Goal: Obtain resource: Download file/media

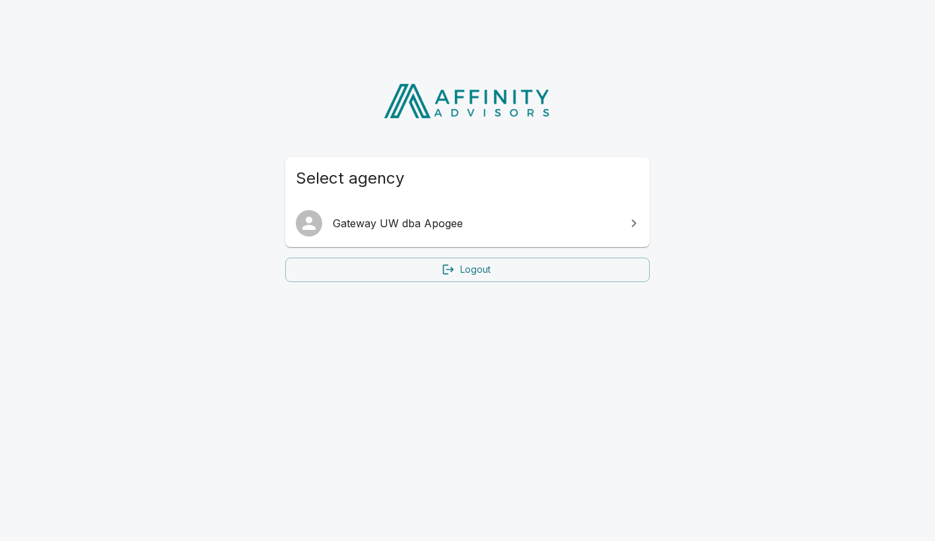
click at [414, 221] on span "Gateway UW dba Apogee" at bounding box center [475, 223] width 285 height 16
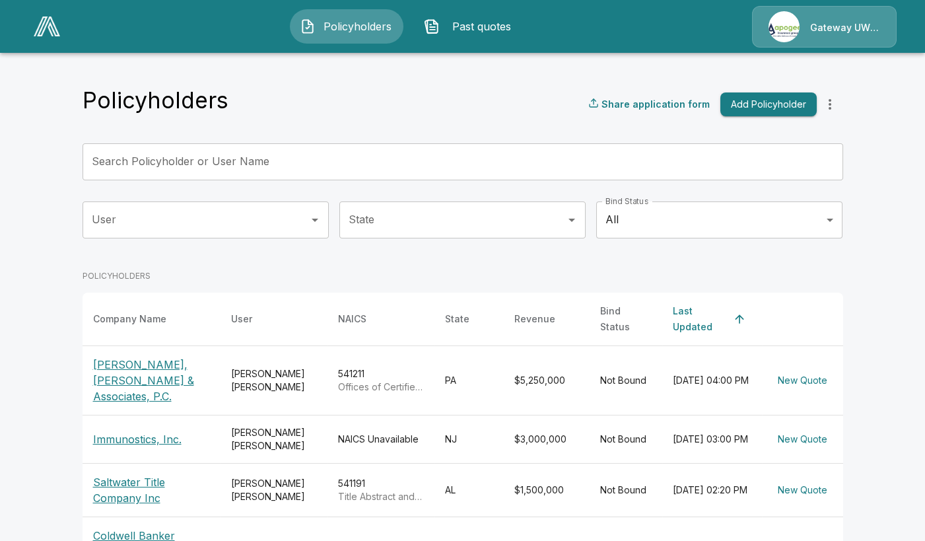
click at [143, 357] on p "[PERSON_NAME], [PERSON_NAME] & Associates, P.C." at bounding box center [151, 381] width 117 height 48
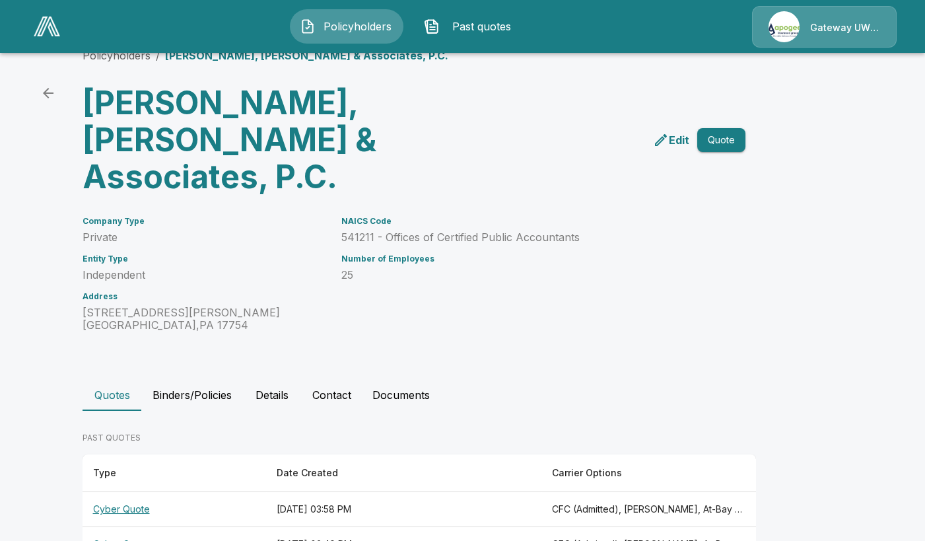
scroll to position [35, 0]
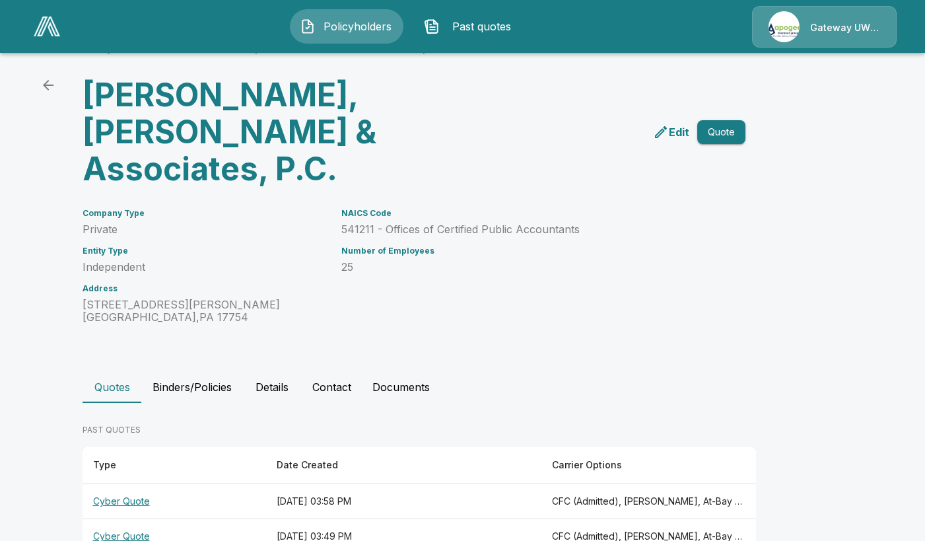
click at [125, 519] on th "Cyber Quote" at bounding box center [175, 536] width 184 height 35
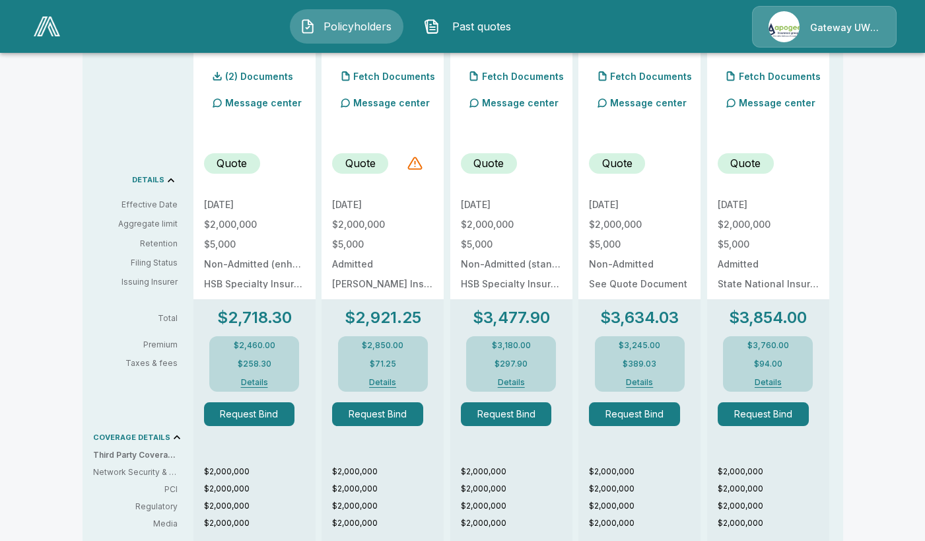
scroll to position [431, 0]
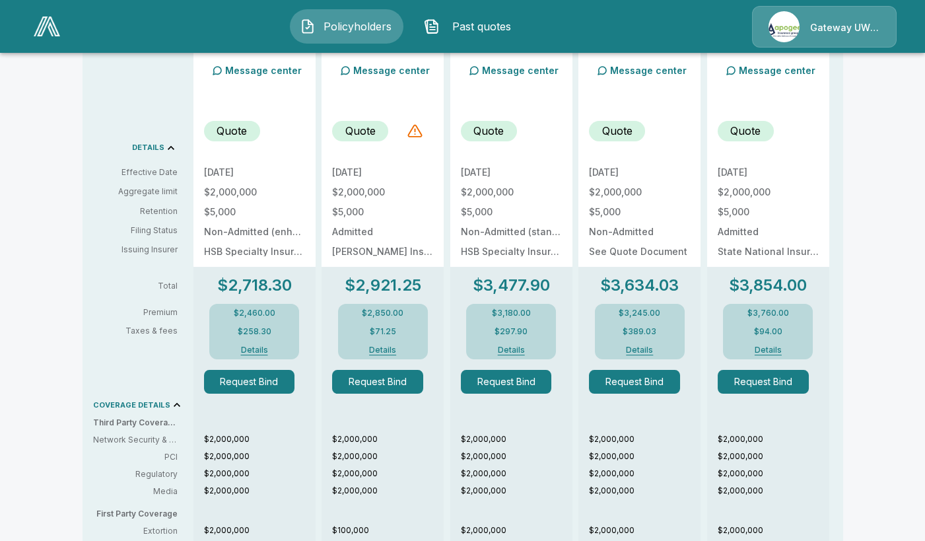
click at [520, 352] on button "Details" at bounding box center [511, 350] width 53 height 8
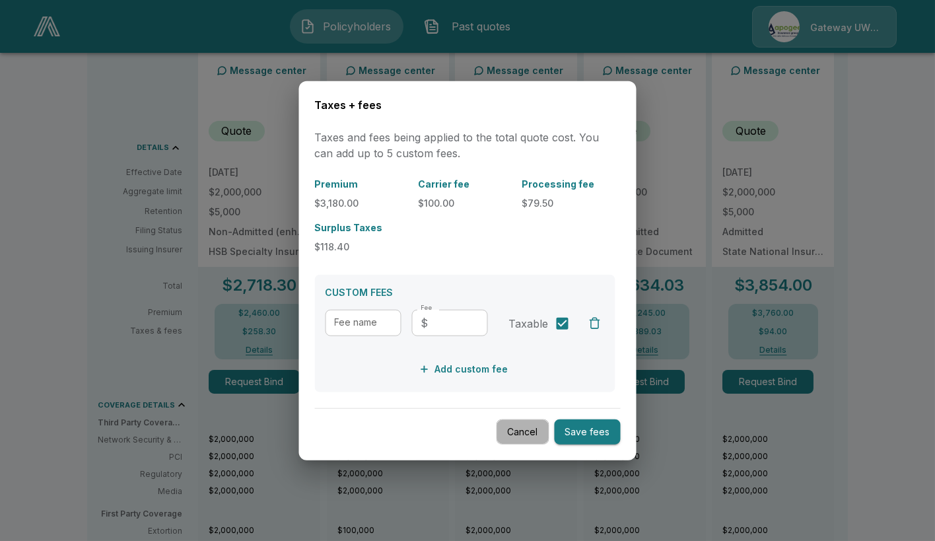
click at [528, 430] on button "Cancel" at bounding box center [523, 432] width 53 height 26
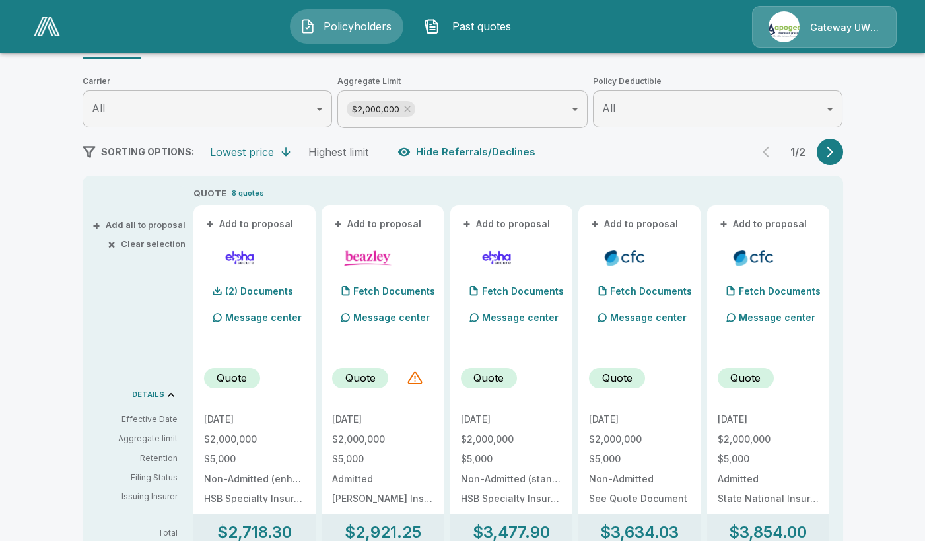
scroll to position [220, 0]
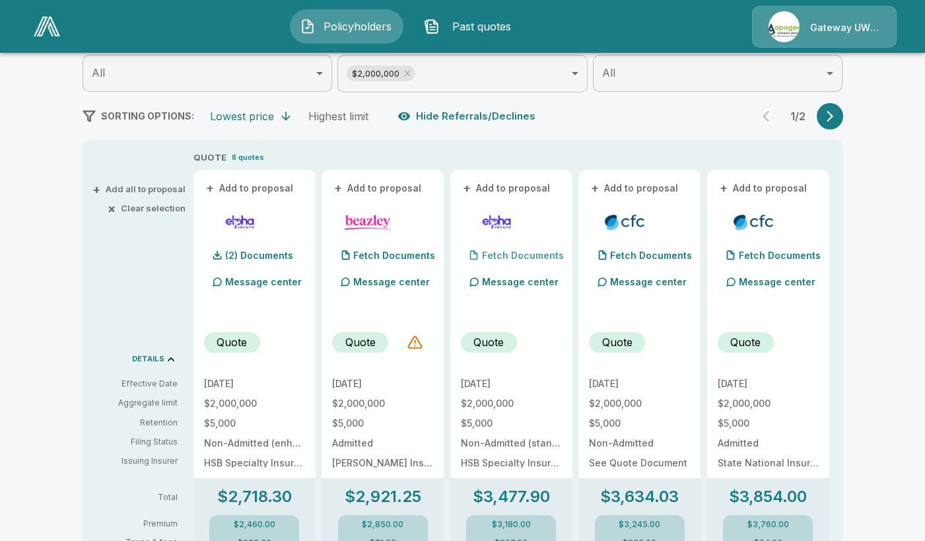
click at [501, 259] on p "Fetch Documents" at bounding box center [523, 255] width 82 height 9
click at [502, 253] on p "(2) Documents" at bounding box center [516, 255] width 68 height 9
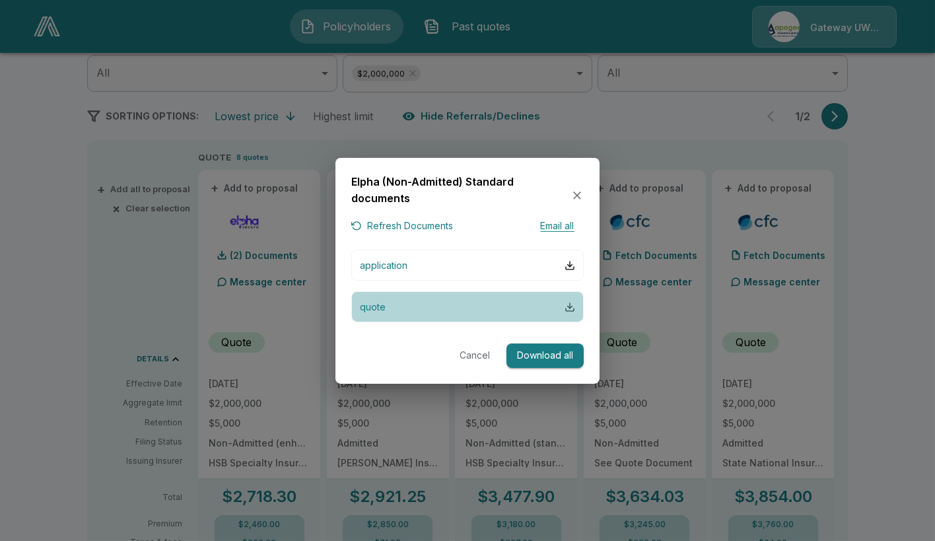
click at [569, 306] on div "button" at bounding box center [570, 307] width 11 height 11
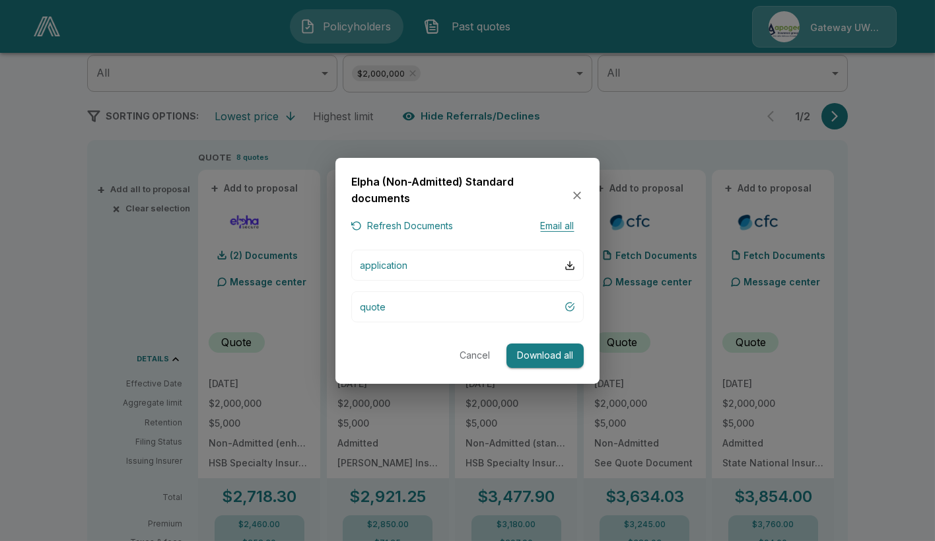
click at [481, 353] on button "Cancel" at bounding box center [475, 355] width 42 height 24
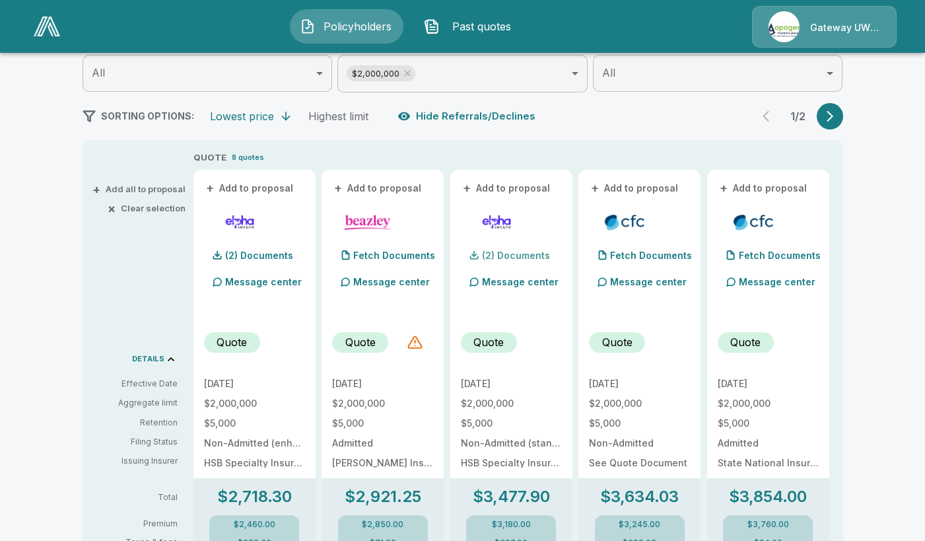
click at [528, 258] on p "(2) Documents" at bounding box center [516, 255] width 68 height 9
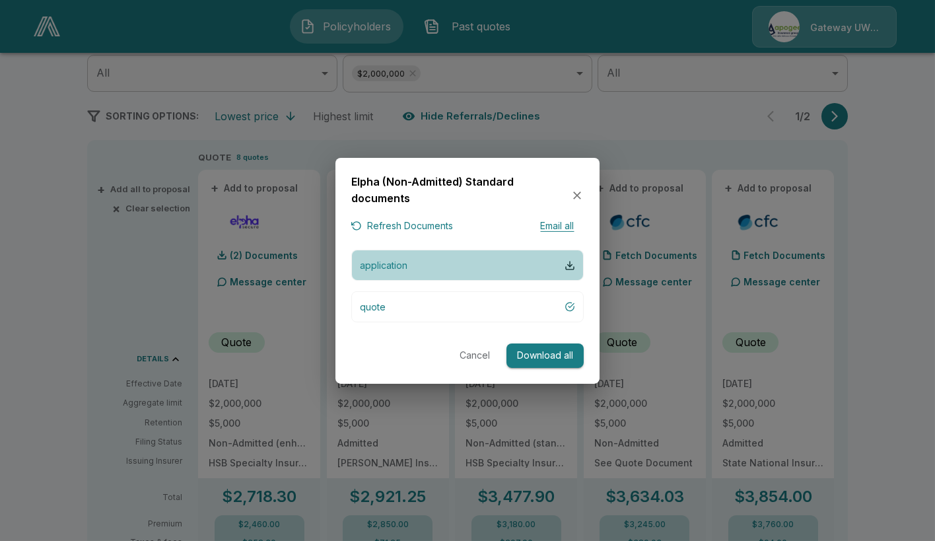
click at [576, 268] on button "application" at bounding box center [467, 265] width 232 height 31
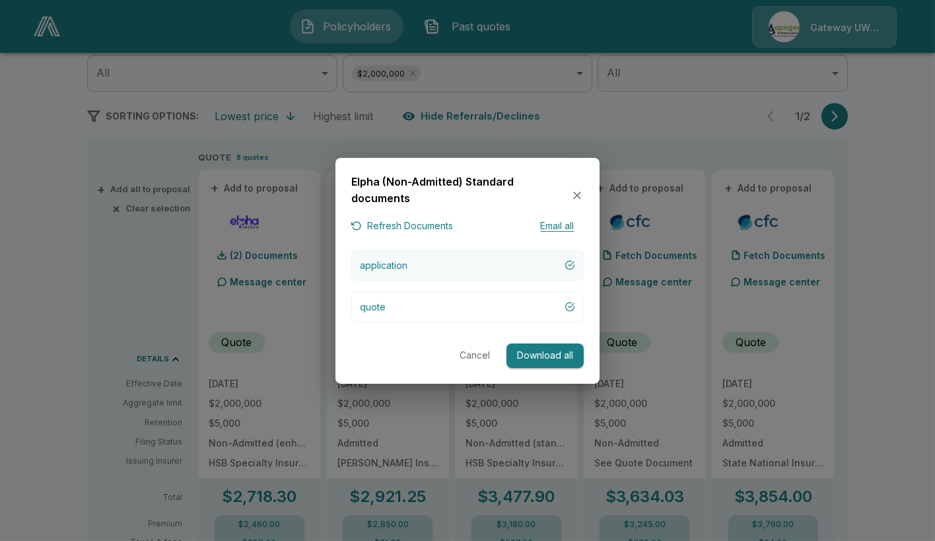
click at [435, 267] on button "application" at bounding box center [467, 265] width 232 height 31
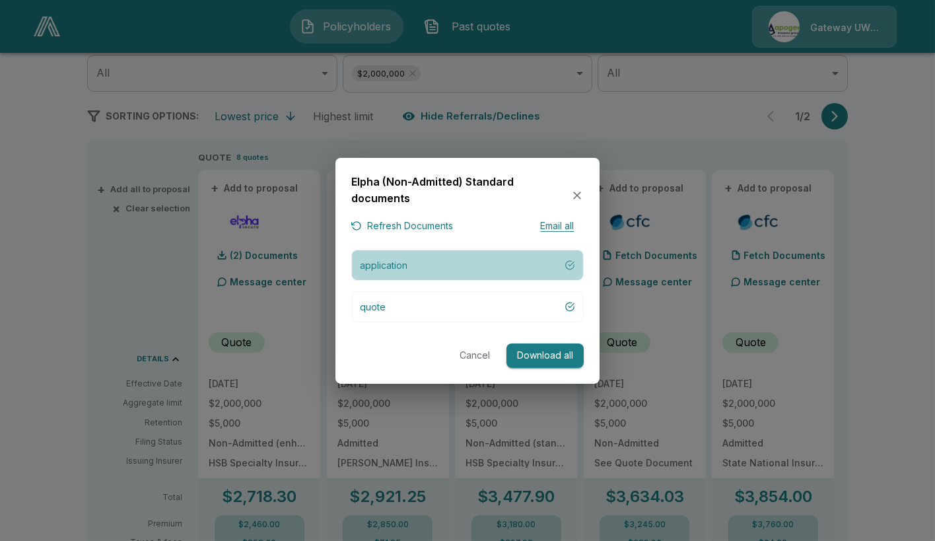
click at [569, 266] on div "button" at bounding box center [570, 265] width 11 height 11
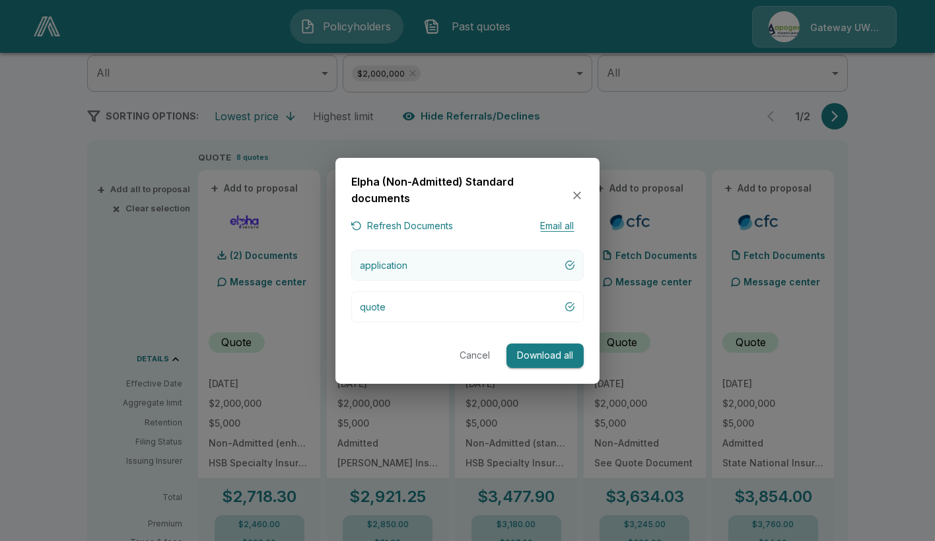
click at [412, 273] on button "application" at bounding box center [467, 265] width 232 height 31
click at [412, 274] on button "application" at bounding box center [467, 265] width 232 height 31
click at [413, 274] on button "application" at bounding box center [467, 265] width 232 height 31
click at [413, 273] on button "application" at bounding box center [467, 265] width 232 height 31
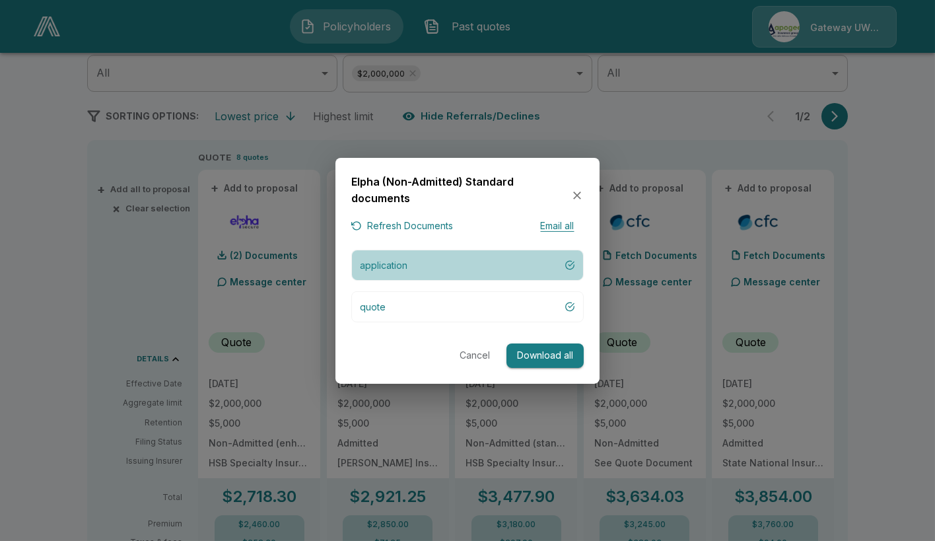
click at [413, 273] on button "application" at bounding box center [467, 265] width 232 height 31
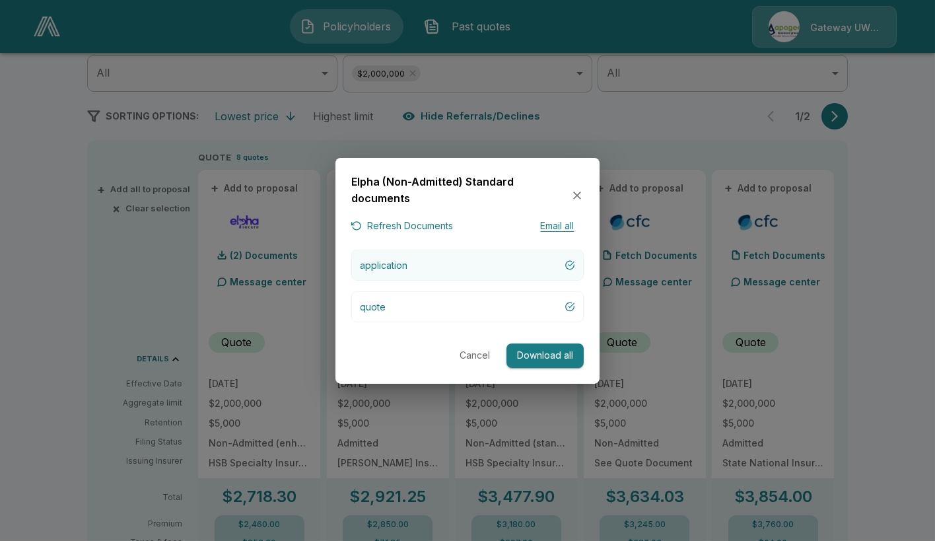
click at [415, 273] on button "application" at bounding box center [467, 265] width 232 height 31
click at [582, 193] on icon "button" at bounding box center [577, 195] width 13 height 13
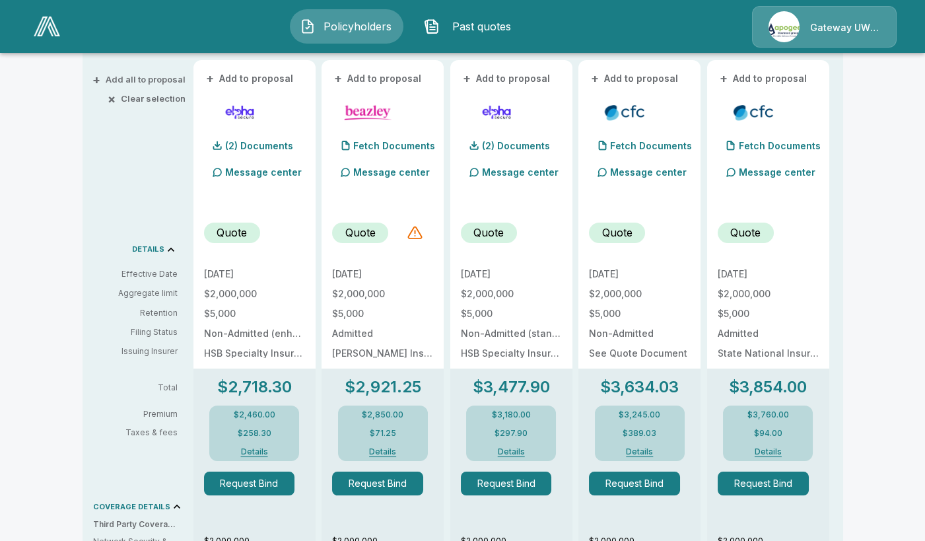
scroll to position [352, 0]
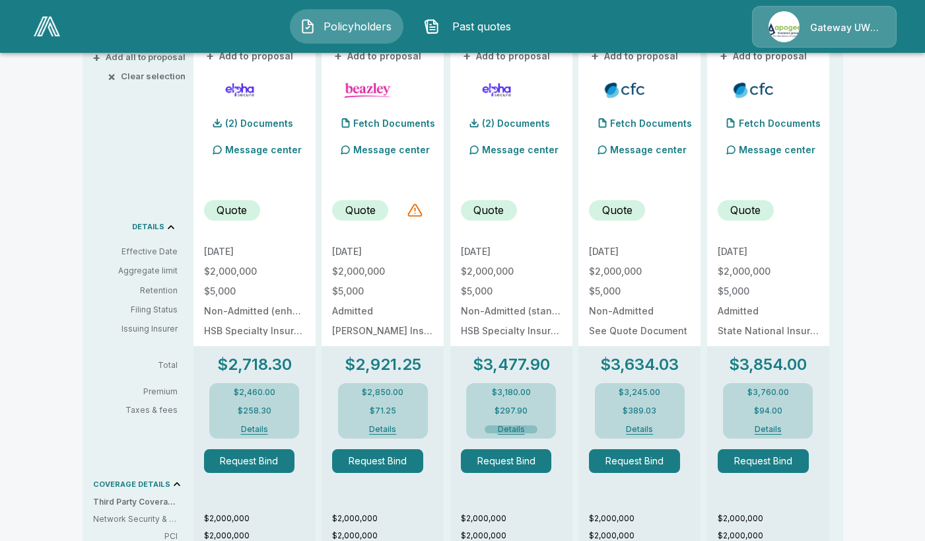
click at [520, 427] on button "Details" at bounding box center [511, 429] width 53 height 8
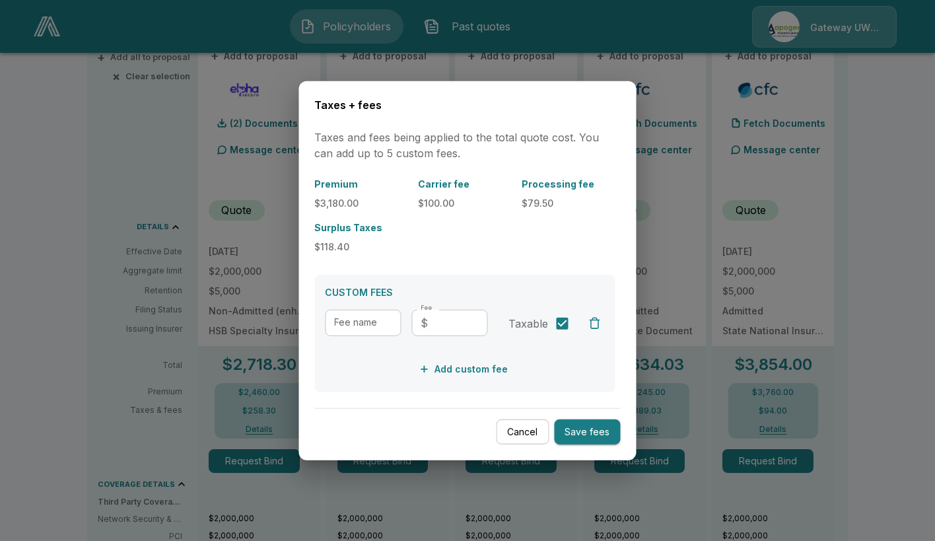
drag, startPoint x: 538, startPoint y: 433, endPoint x: 698, endPoint y: 157, distance: 319.9
click at [537, 434] on button "Cancel" at bounding box center [523, 432] width 53 height 26
